Goal: Task Accomplishment & Management: Use online tool/utility

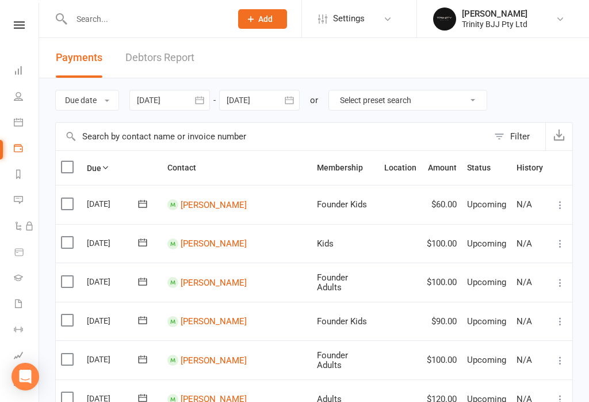
click at [15, 123] on icon at bounding box center [18, 121] width 9 height 9
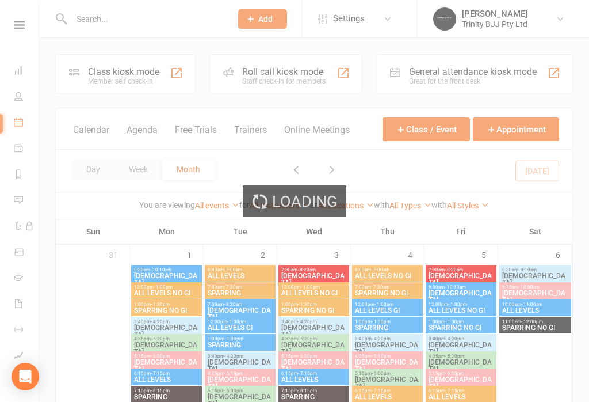
click at [121, 63] on div "Class kiosk mode Member self check-in" at bounding box center [125, 74] width 140 height 40
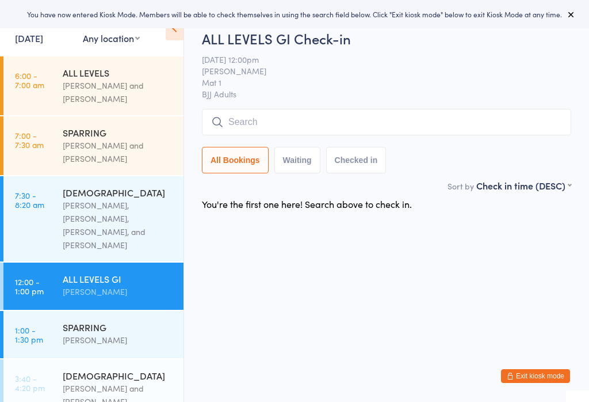
click at [268, 122] on input "search" at bounding box center [386, 122] width 369 height 26
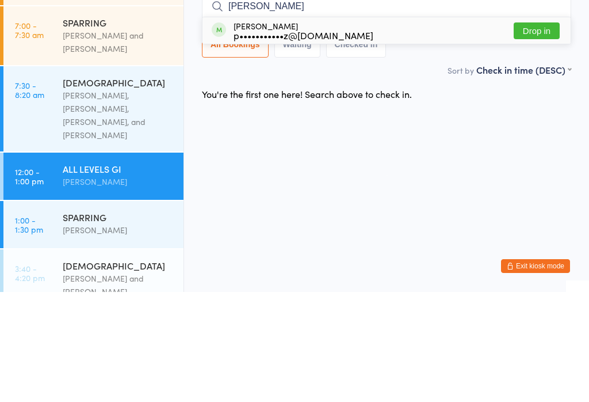
type input "[PERSON_NAME]"
click at [536, 132] on button "Drop in" at bounding box center [537, 140] width 46 height 17
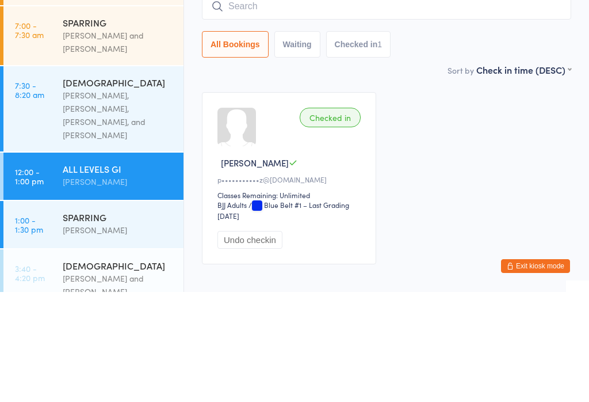
click at [382, 173] on div "Sort by Check in time (DESC) First name (ASC) First name (DESC) Last name (ASC)…" at bounding box center [386, 179] width 369 height 13
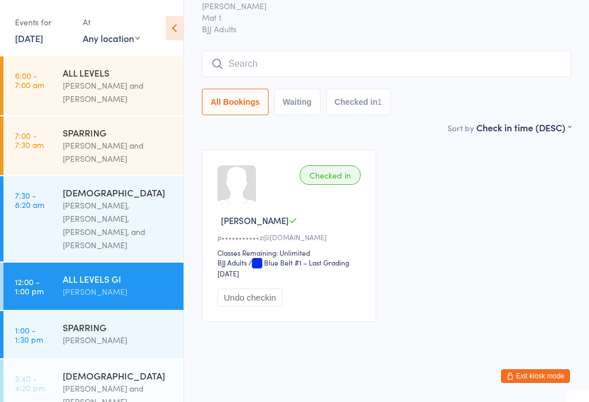
click at [343, 51] on input "search" at bounding box center [386, 64] width 369 height 26
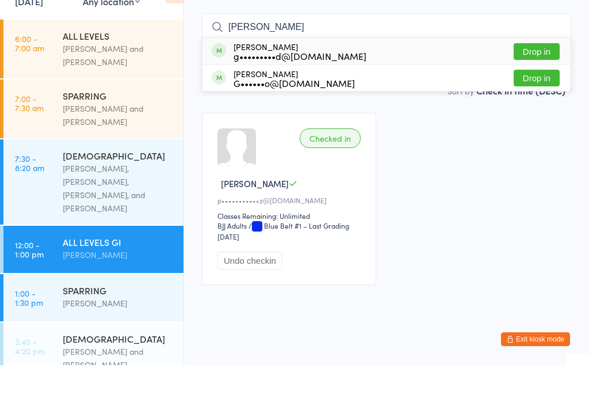
type input "[PERSON_NAME]"
click at [326, 88] on div "g•••••••••d@[DOMAIN_NAME]" at bounding box center [300, 92] width 133 height 9
